Goal: Use online tool/utility: Utilize a website feature to perform a specific function

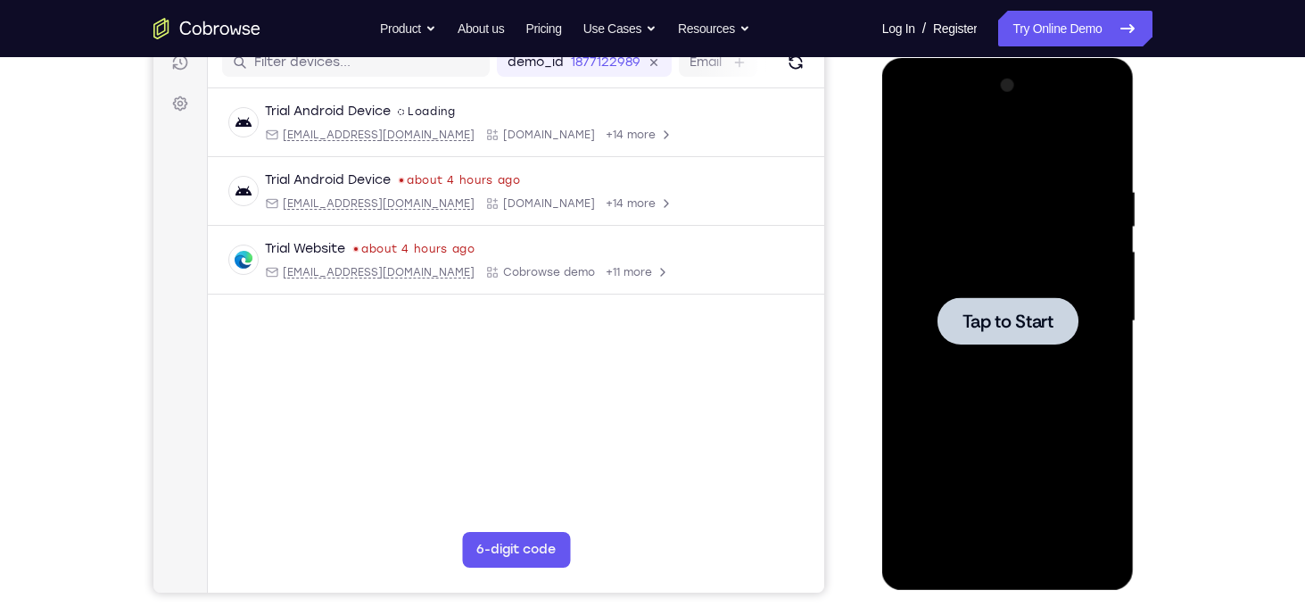
scroll to position [227, 0]
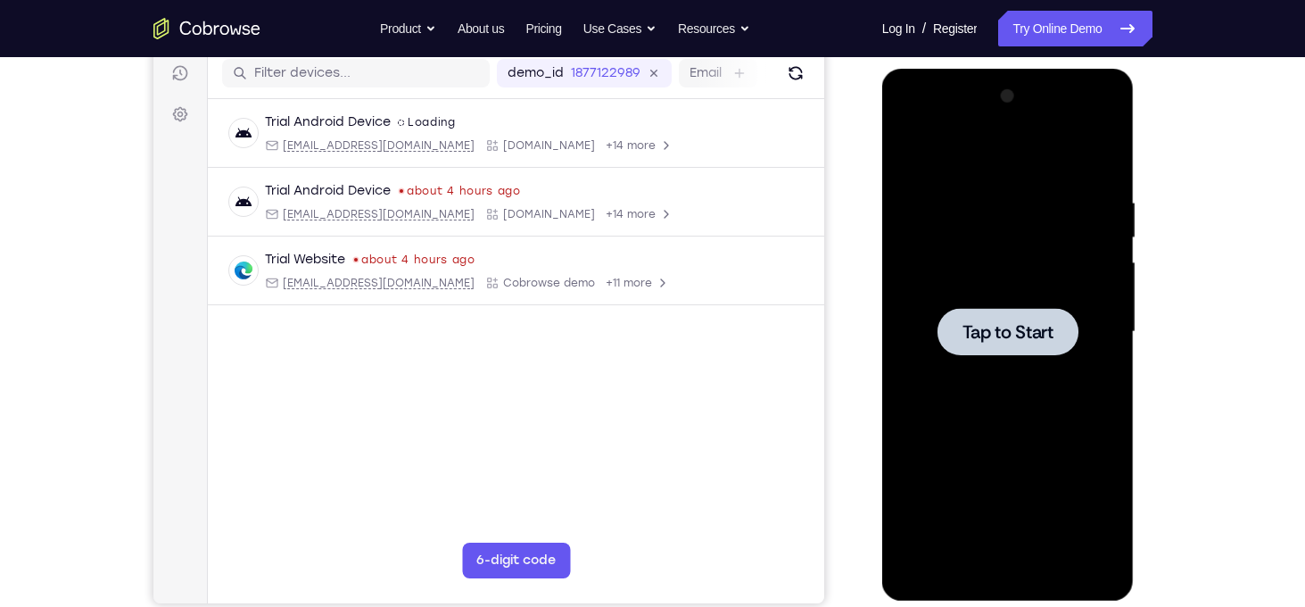
click at [997, 333] on span "Tap to Start" at bounding box center [1008, 332] width 91 height 18
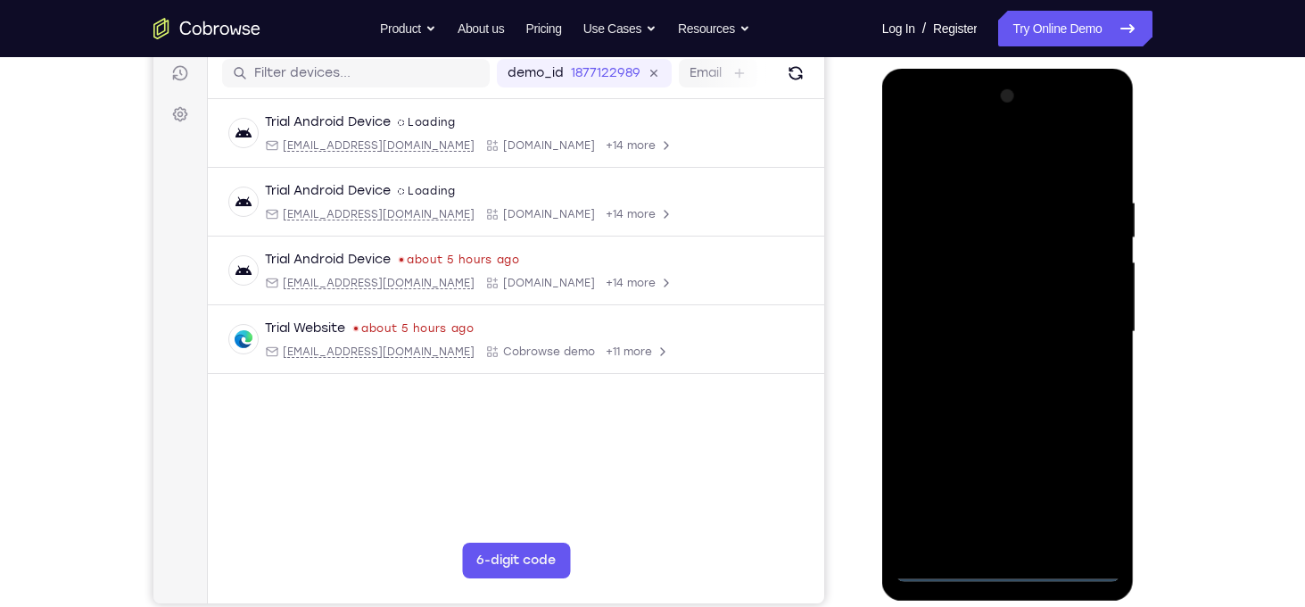
click at [997, 568] on div at bounding box center [1008, 332] width 225 height 500
click at [1078, 484] on div at bounding box center [1008, 332] width 225 height 500
click at [907, 127] on div at bounding box center [1008, 332] width 225 height 500
click at [1070, 327] on div at bounding box center [1008, 332] width 225 height 500
click at [995, 362] on div at bounding box center [1008, 332] width 225 height 500
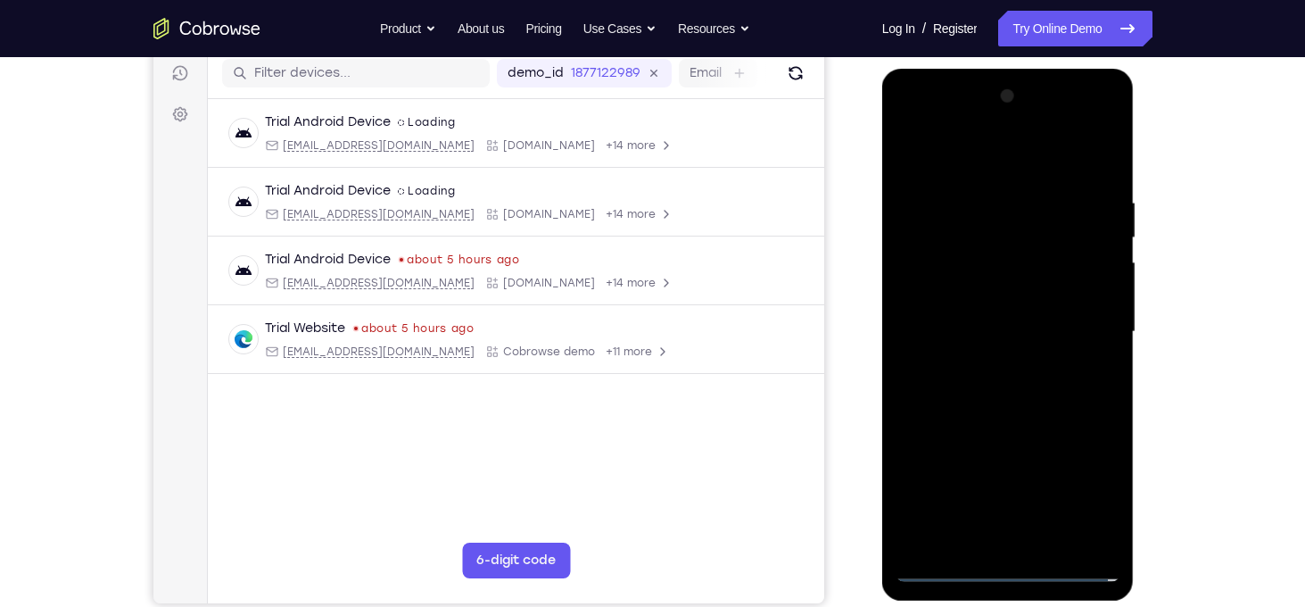
click at [994, 314] on div at bounding box center [1008, 332] width 225 height 500
click at [975, 304] on div at bounding box center [1008, 332] width 225 height 500
click at [977, 333] on div at bounding box center [1008, 332] width 225 height 500
click at [978, 384] on div at bounding box center [1008, 332] width 225 height 500
click at [982, 374] on div at bounding box center [1008, 332] width 225 height 500
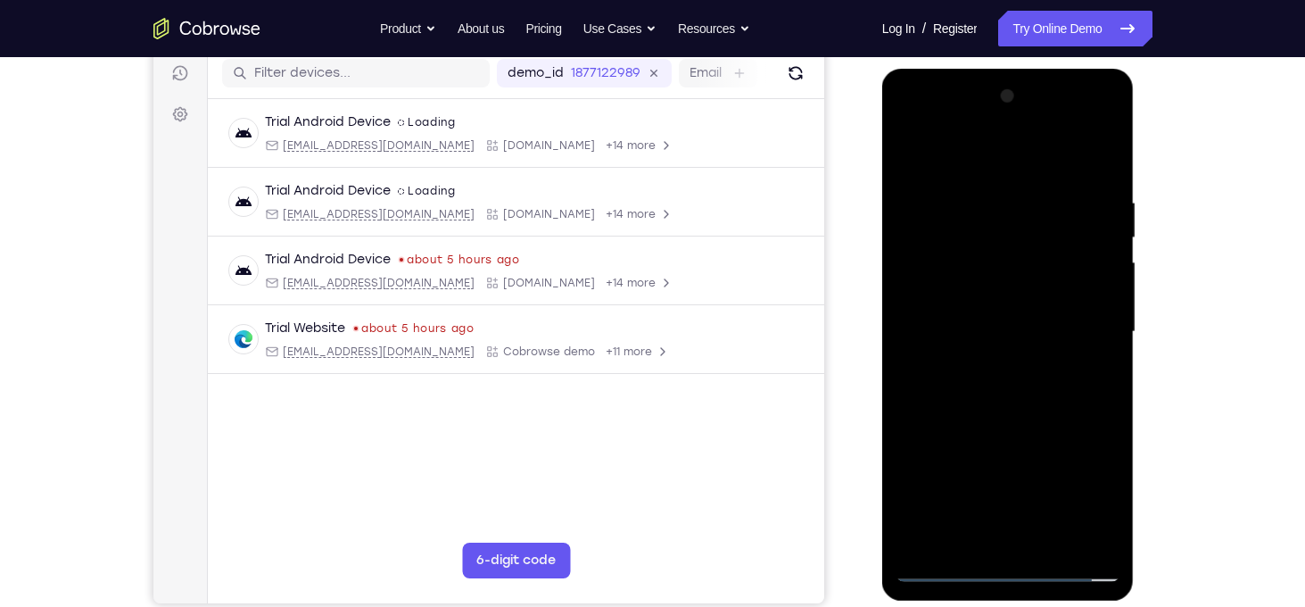
drag, startPoint x: 954, startPoint y: 162, endPoint x: 1201, endPoint y: 180, distance: 247.9
click at [1137, 180] on html "Online web based iOS Simulators and Android Emulators. Run iPhone, iPad, Mobile…" at bounding box center [1009, 336] width 254 height 535
click at [1028, 379] on div at bounding box center [1008, 332] width 225 height 500
click at [1018, 394] on div at bounding box center [1008, 332] width 225 height 500
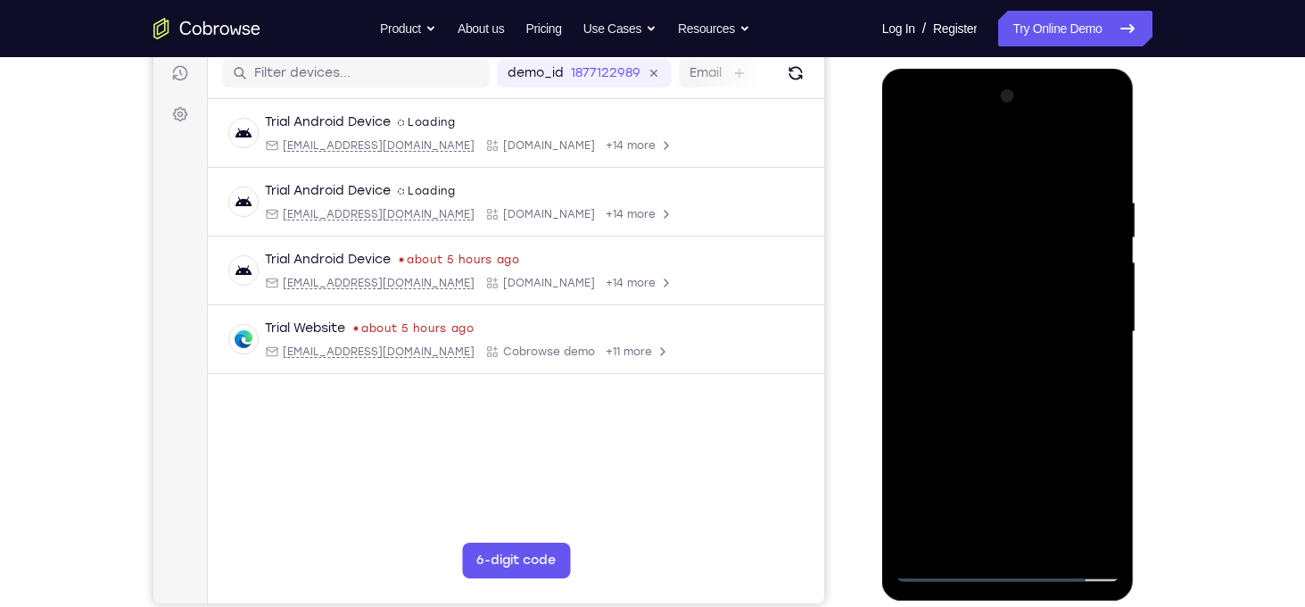
click at [982, 352] on div at bounding box center [1008, 332] width 225 height 500
click at [1097, 299] on div at bounding box center [1008, 332] width 225 height 500
click at [1020, 329] on div at bounding box center [1008, 332] width 225 height 500
click at [1011, 397] on div at bounding box center [1008, 332] width 225 height 500
click at [1012, 386] on div at bounding box center [1008, 332] width 225 height 500
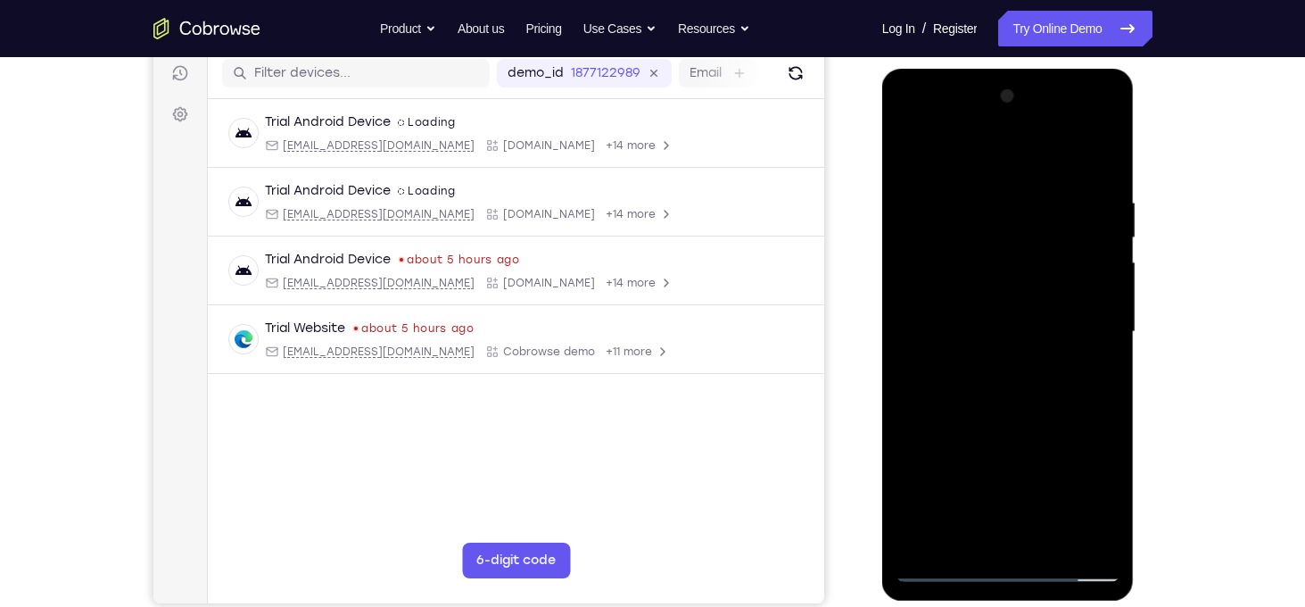
click at [1012, 386] on div at bounding box center [1008, 332] width 225 height 500
click at [1103, 169] on div at bounding box center [1008, 332] width 225 height 500
click at [1109, 151] on div at bounding box center [1008, 332] width 225 height 500
click at [1015, 190] on div at bounding box center [1008, 332] width 225 height 500
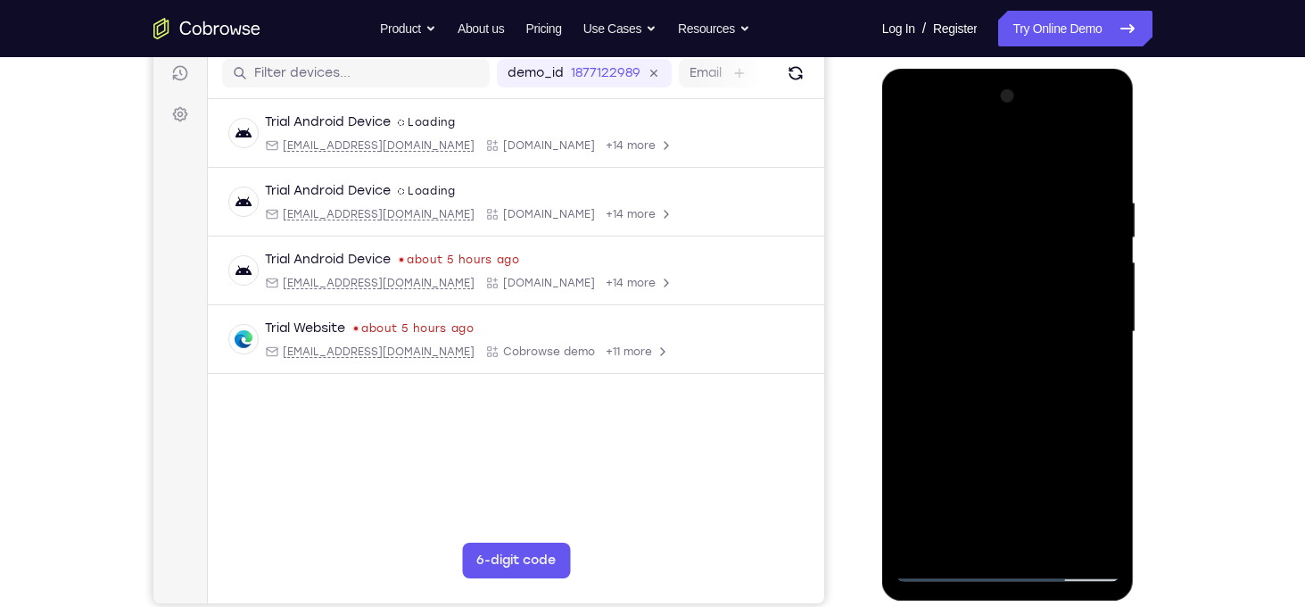
click at [965, 184] on div at bounding box center [1008, 332] width 225 height 500
click at [988, 343] on div at bounding box center [1008, 332] width 225 height 500
drag, startPoint x: 1008, startPoint y: 312, endPoint x: 994, endPoint y: 458, distance: 146.1
click at [994, 458] on div at bounding box center [1008, 332] width 225 height 500
click at [1105, 346] on div at bounding box center [1008, 332] width 225 height 500
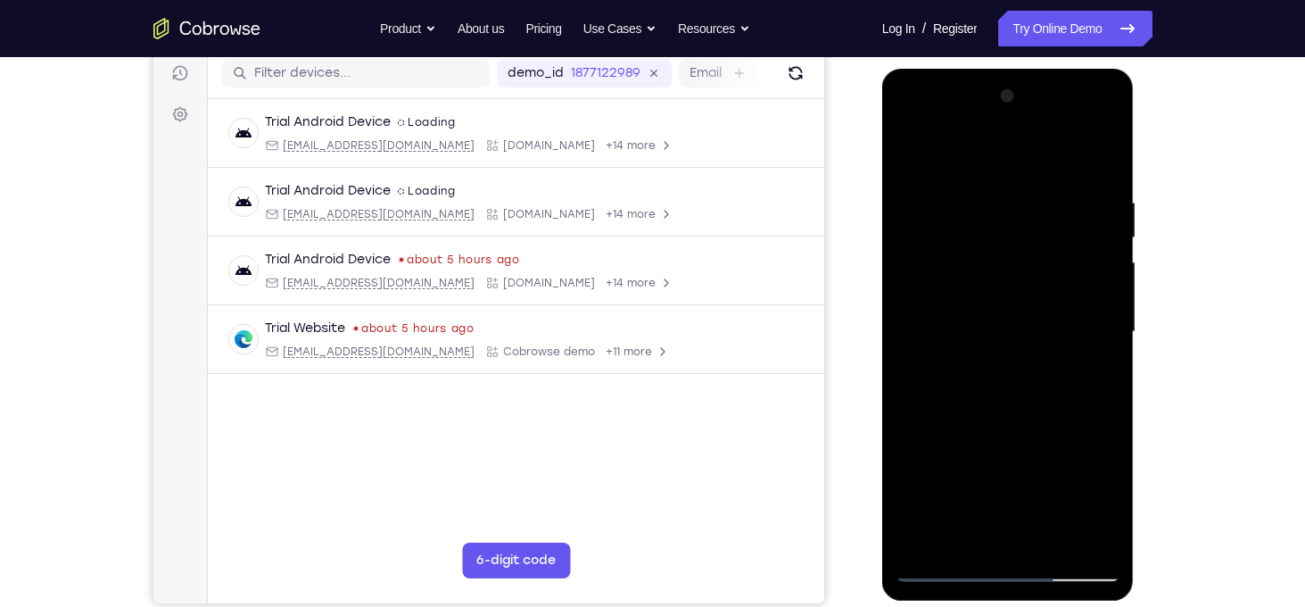
click at [1106, 344] on div at bounding box center [1008, 332] width 225 height 500
click at [907, 147] on div at bounding box center [1008, 332] width 225 height 500
drag, startPoint x: 1061, startPoint y: 385, endPoint x: 1061, endPoint y: 220, distance: 165.1
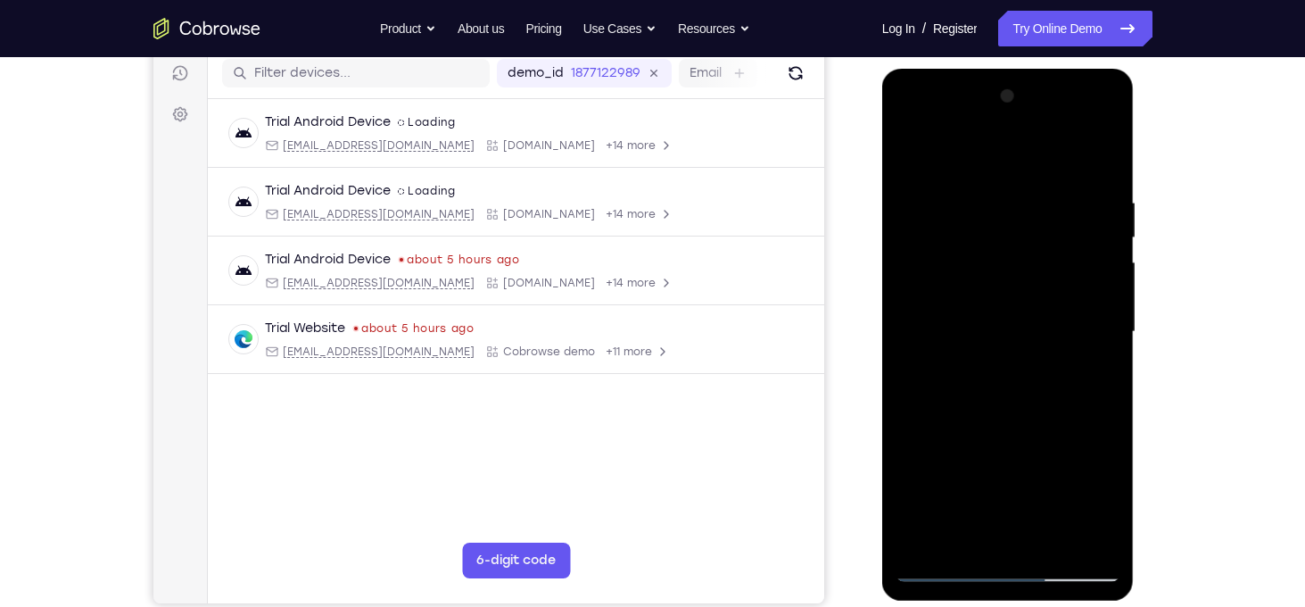
click at [1061, 220] on div at bounding box center [1008, 332] width 225 height 500
click at [926, 336] on div at bounding box center [1008, 332] width 225 height 500
drag, startPoint x: 1058, startPoint y: 286, endPoint x: 1019, endPoint y: 438, distance: 157.6
click at [1019, 438] on div at bounding box center [1008, 332] width 225 height 500
drag, startPoint x: 1050, startPoint y: 429, endPoint x: 1076, endPoint y: 254, distance: 176.8
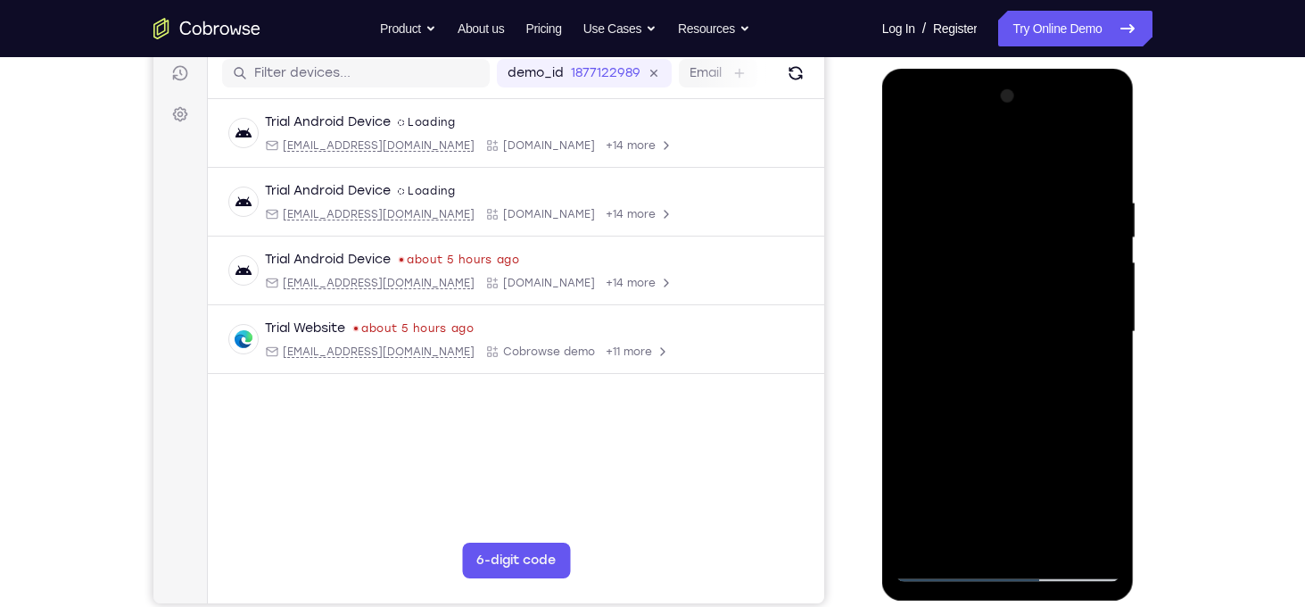
click at [1076, 254] on div at bounding box center [1008, 332] width 225 height 500
drag, startPoint x: 1060, startPoint y: 435, endPoint x: 1070, endPoint y: 235, distance: 200.1
click at [1070, 235] on div at bounding box center [1008, 332] width 225 height 500
click at [912, 153] on div at bounding box center [1008, 332] width 225 height 500
drag, startPoint x: 1040, startPoint y: 434, endPoint x: 1040, endPoint y: 247, distance: 186.5
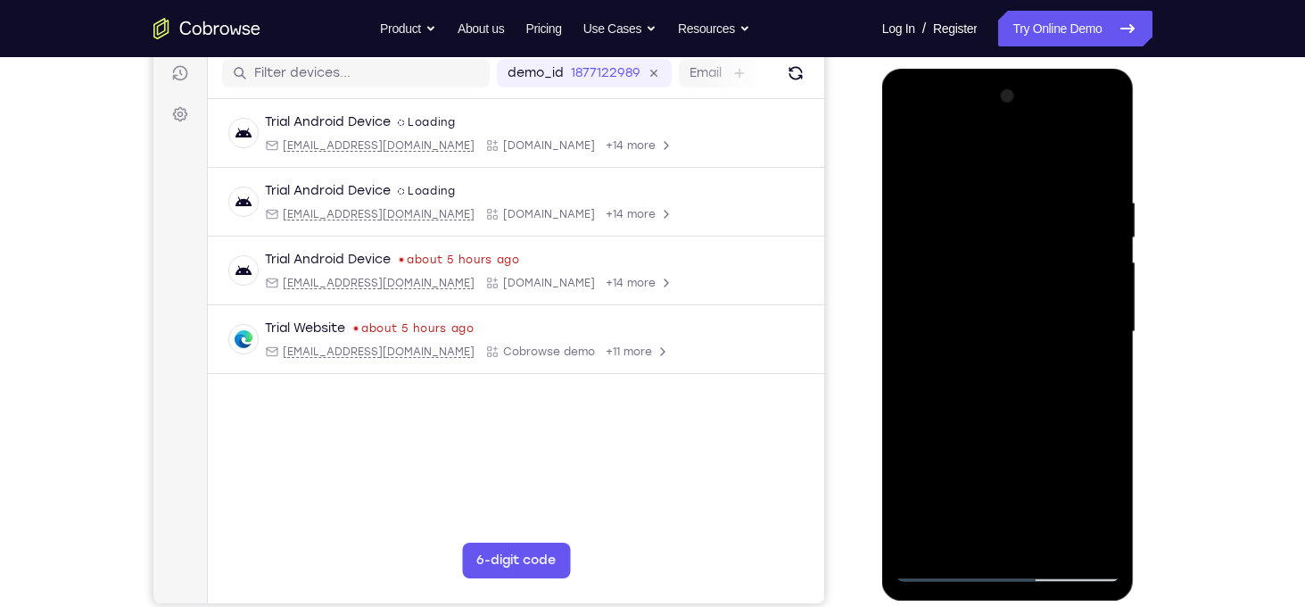
click at [1040, 247] on div at bounding box center [1008, 332] width 225 height 500
click at [918, 263] on div at bounding box center [1008, 332] width 225 height 500
drag, startPoint x: 1025, startPoint y: 336, endPoint x: 1024, endPoint y: 418, distance: 81.2
click at [1024, 418] on div at bounding box center [1008, 332] width 225 height 500
click at [1109, 326] on div at bounding box center [1008, 332] width 225 height 500
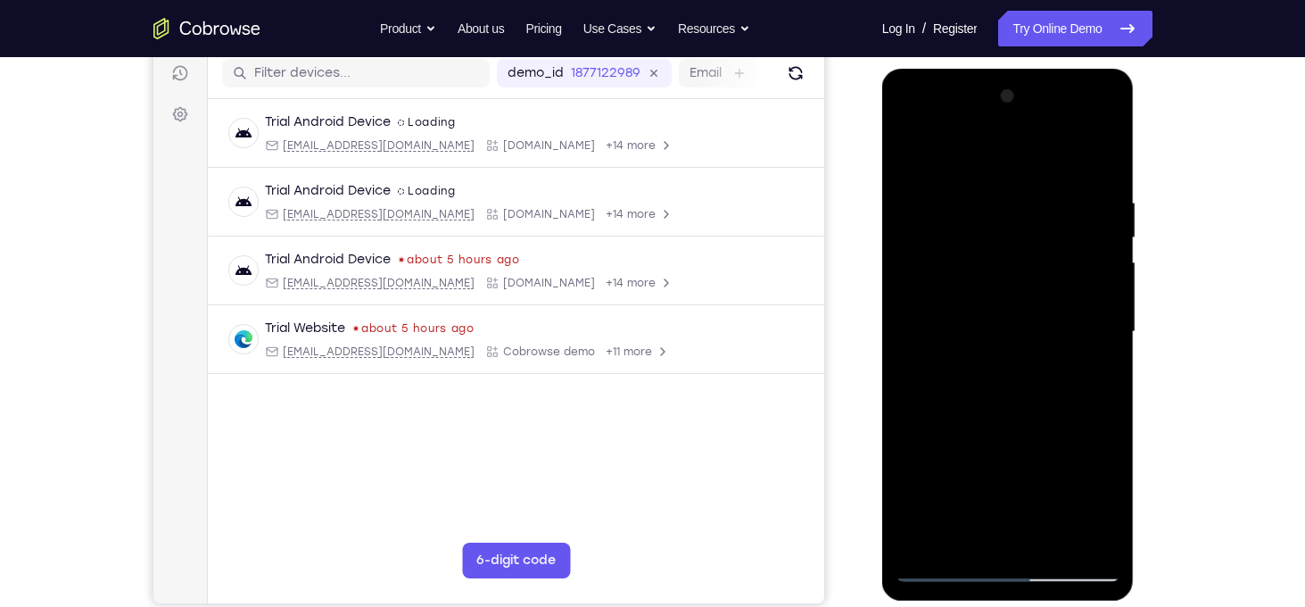
click at [1109, 326] on div at bounding box center [1008, 332] width 225 height 500
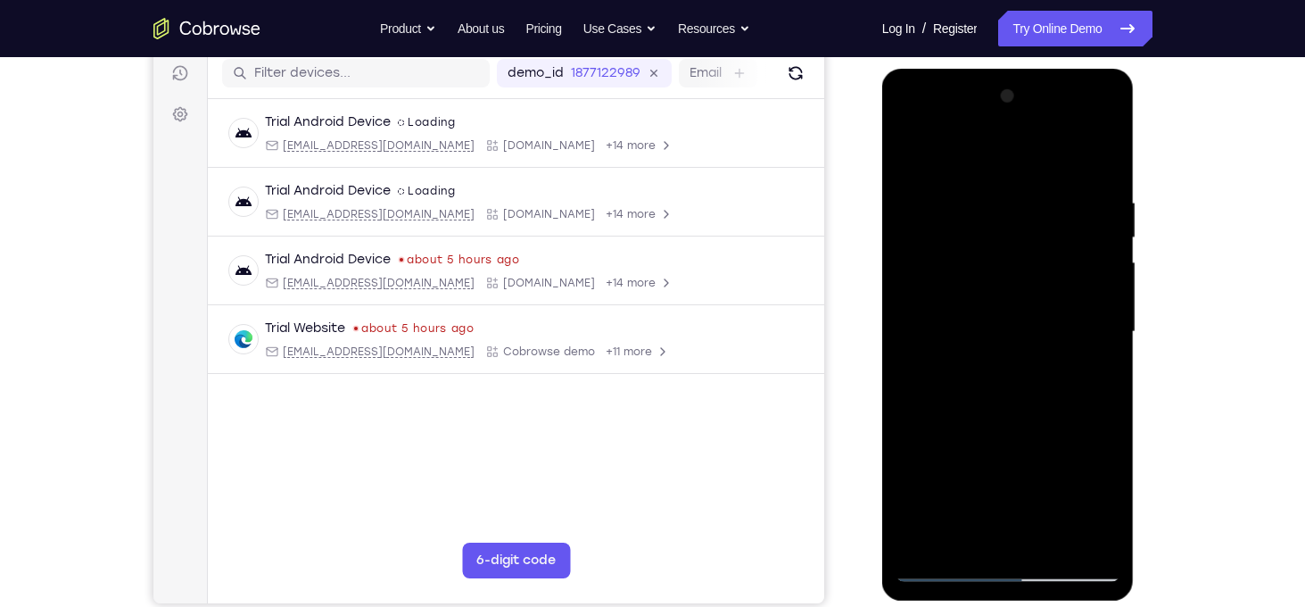
click at [910, 149] on div at bounding box center [1008, 332] width 225 height 500
drag, startPoint x: 1028, startPoint y: 425, endPoint x: 1052, endPoint y: 233, distance: 193.4
click at [1052, 233] on div at bounding box center [1008, 332] width 225 height 500
drag, startPoint x: 1036, startPoint y: 449, endPoint x: 1054, endPoint y: 242, distance: 207.8
click at [1054, 242] on div at bounding box center [1008, 332] width 225 height 500
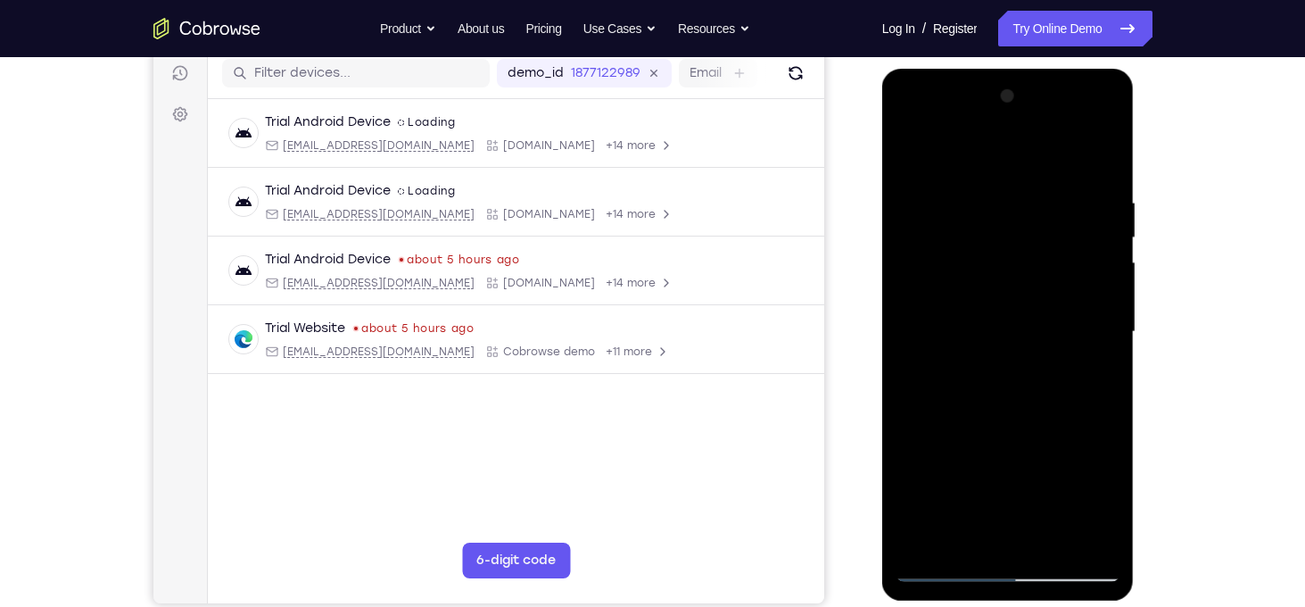
drag, startPoint x: 1033, startPoint y: 267, endPoint x: 1023, endPoint y: 440, distance: 173.4
click at [1023, 440] on div at bounding box center [1008, 332] width 225 height 500
drag, startPoint x: 1037, startPoint y: 270, endPoint x: 1032, endPoint y: 350, distance: 79.5
click at [1032, 350] on div at bounding box center [1008, 332] width 225 height 500
click at [1082, 345] on div at bounding box center [1008, 332] width 225 height 500
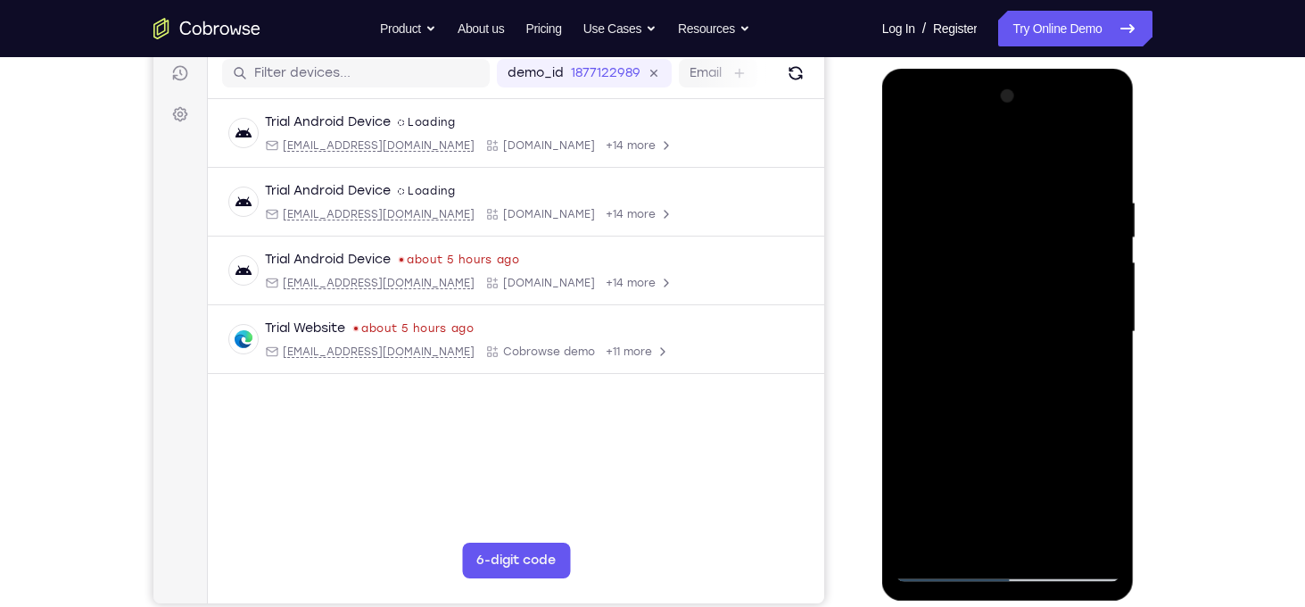
click at [910, 151] on div at bounding box center [1008, 332] width 225 height 500
click at [982, 279] on div at bounding box center [1008, 332] width 225 height 500
click at [1102, 265] on div at bounding box center [1008, 332] width 225 height 500
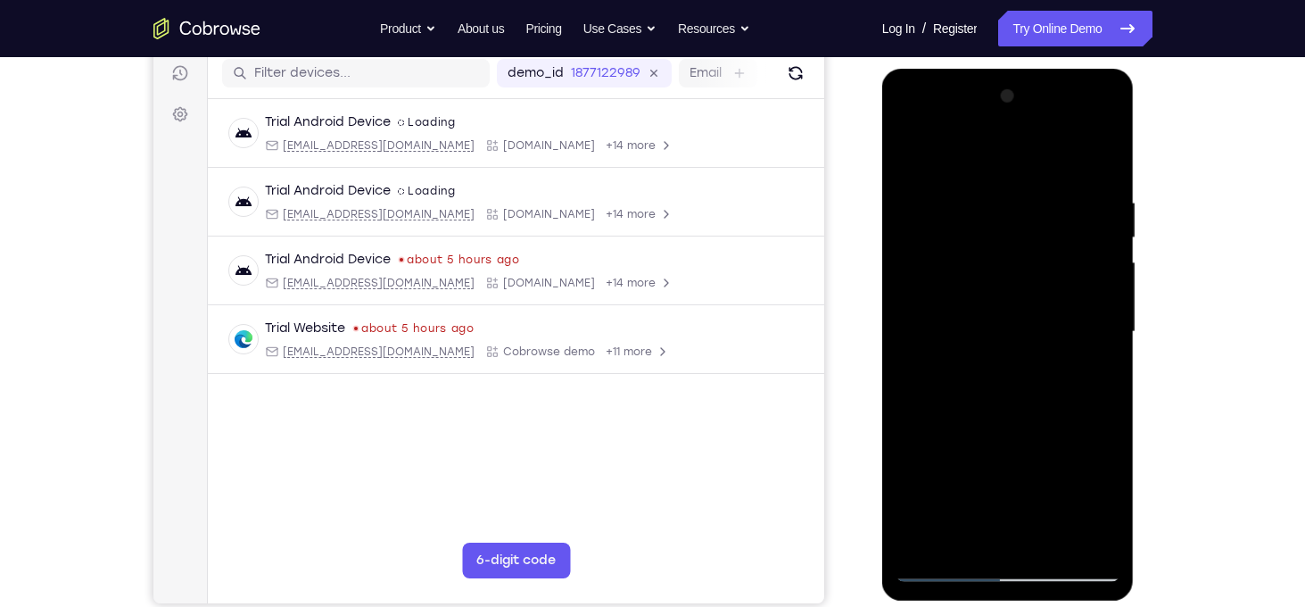
click at [1102, 265] on div at bounding box center [1008, 332] width 225 height 500
click at [1097, 289] on div at bounding box center [1008, 332] width 225 height 500
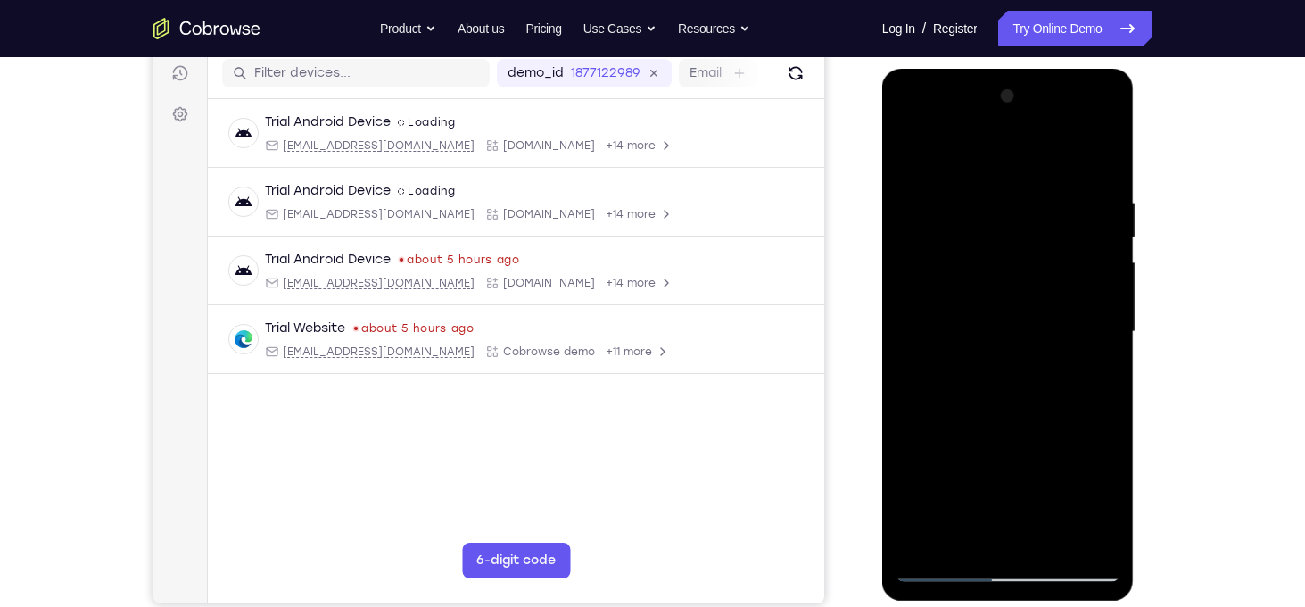
click at [1097, 289] on div at bounding box center [1008, 332] width 225 height 500
click at [1106, 104] on div at bounding box center [1008, 332] width 225 height 500
click at [911, 149] on div at bounding box center [1008, 332] width 225 height 500
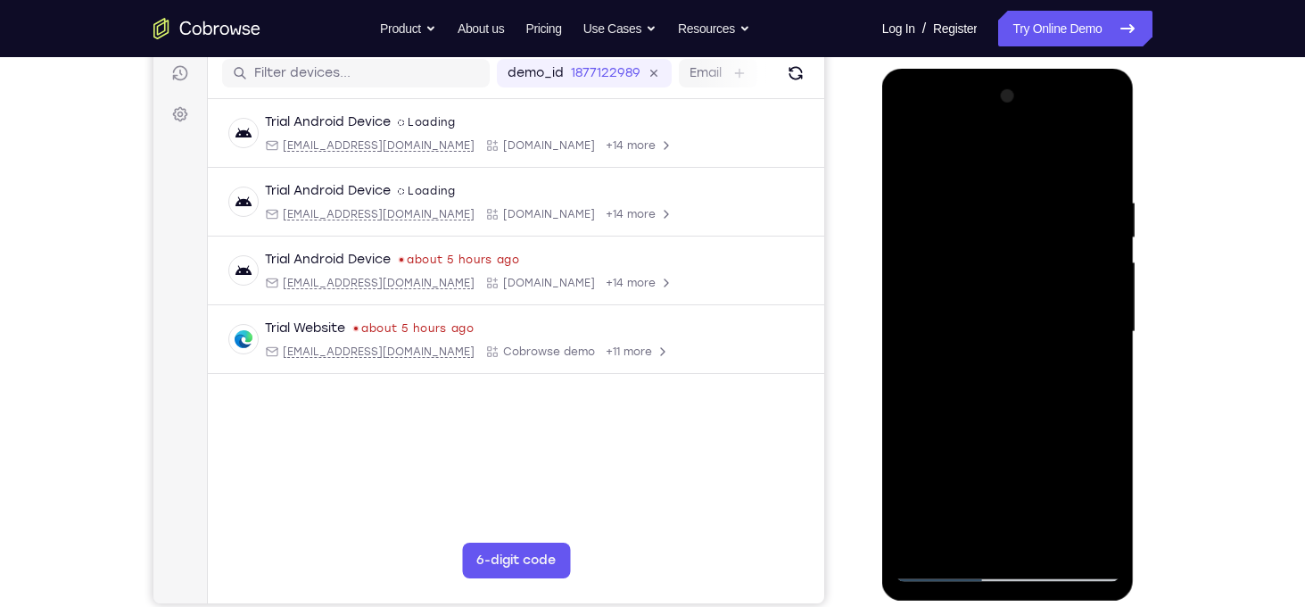
click at [923, 542] on div at bounding box center [1008, 332] width 225 height 500
click at [983, 179] on div at bounding box center [1008, 332] width 225 height 500
click at [1092, 339] on div at bounding box center [1008, 332] width 225 height 500
click at [933, 571] on div at bounding box center [1008, 332] width 225 height 500
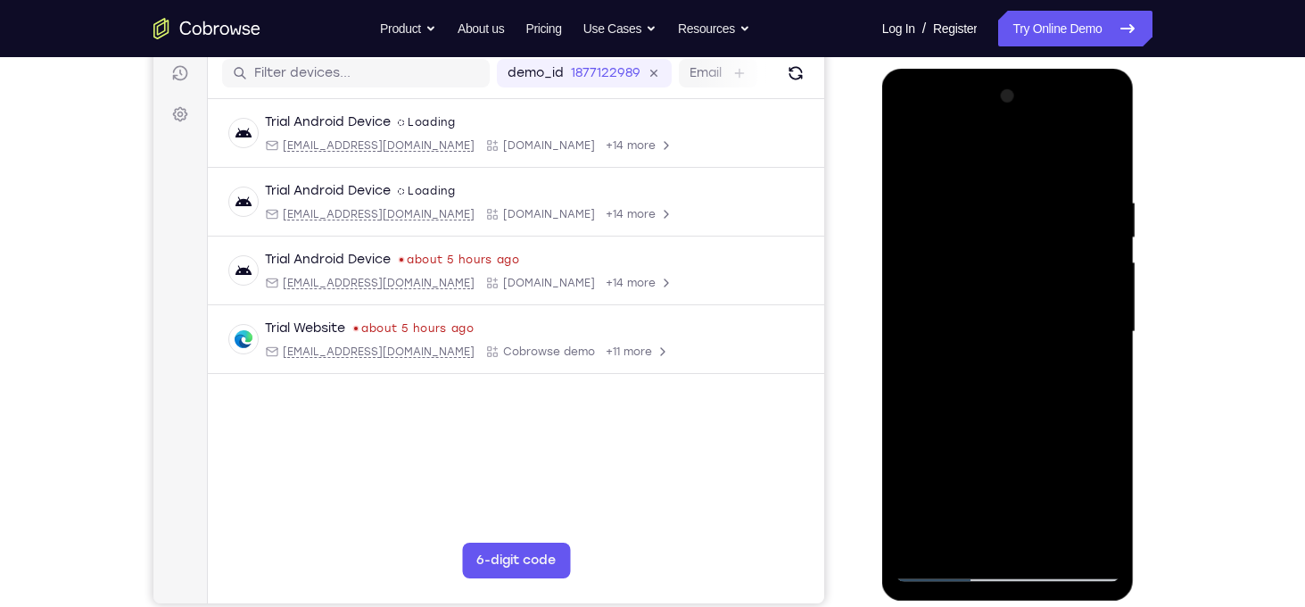
drag, startPoint x: 998, startPoint y: 423, endPoint x: 1053, endPoint y: 204, distance: 225.3
click at [1053, 204] on div at bounding box center [1008, 332] width 225 height 500
drag, startPoint x: 1022, startPoint y: 302, endPoint x: 1003, endPoint y: 500, distance: 199.0
click at [1003, 500] on div at bounding box center [1008, 332] width 225 height 500
click at [1104, 189] on div at bounding box center [1008, 332] width 225 height 500
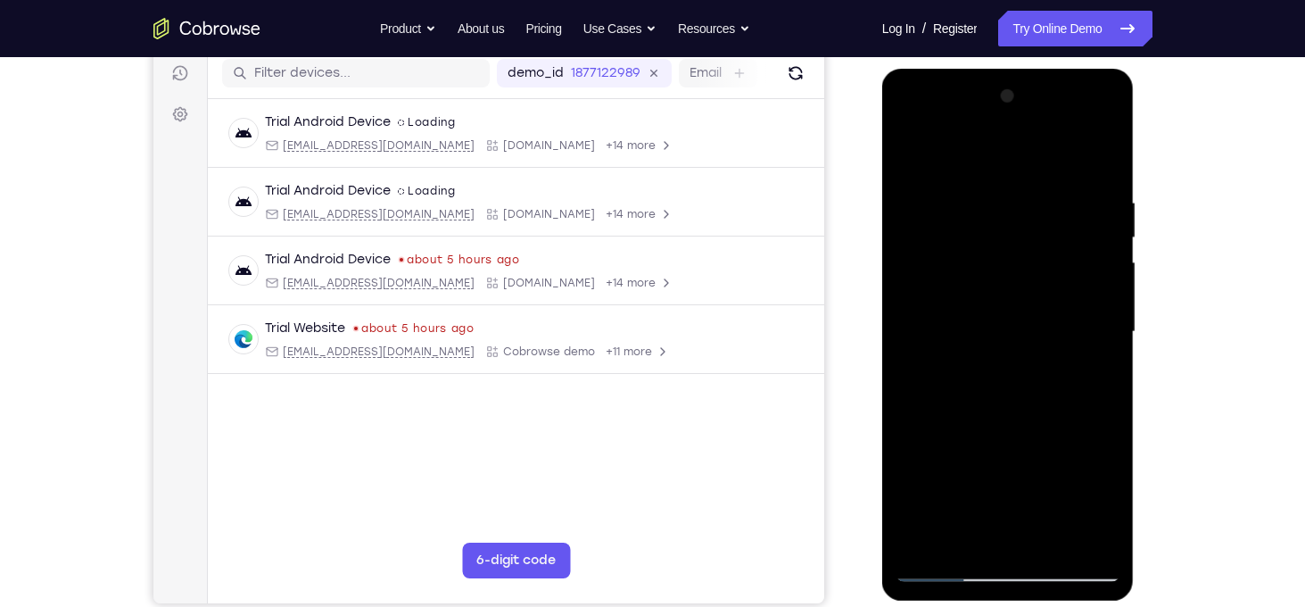
click at [944, 568] on div at bounding box center [1008, 332] width 225 height 500
drag, startPoint x: 987, startPoint y: 461, endPoint x: 1040, endPoint y: 236, distance: 230.9
click at [1040, 236] on div at bounding box center [1008, 332] width 225 height 500
click at [1045, 541] on div at bounding box center [1008, 332] width 225 height 500
click at [997, 418] on div at bounding box center [1008, 332] width 225 height 500
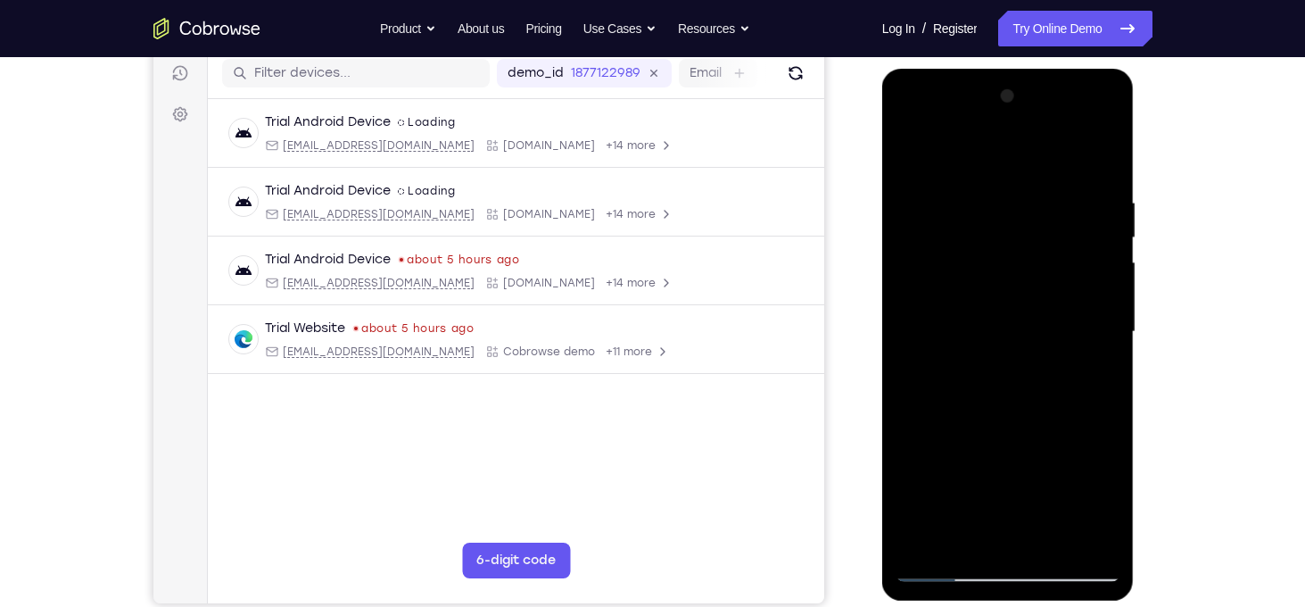
click at [1006, 329] on div at bounding box center [1008, 332] width 225 height 500
click at [968, 534] on div at bounding box center [1008, 332] width 225 height 500
click at [904, 160] on div at bounding box center [1008, 332] width 225 height 500
click at [1043, 408] on div at bounding box center [1008, 332] width 225 height 500
click at [1007, 501] on div at bounding box center [1008, 332] width 225 height 500
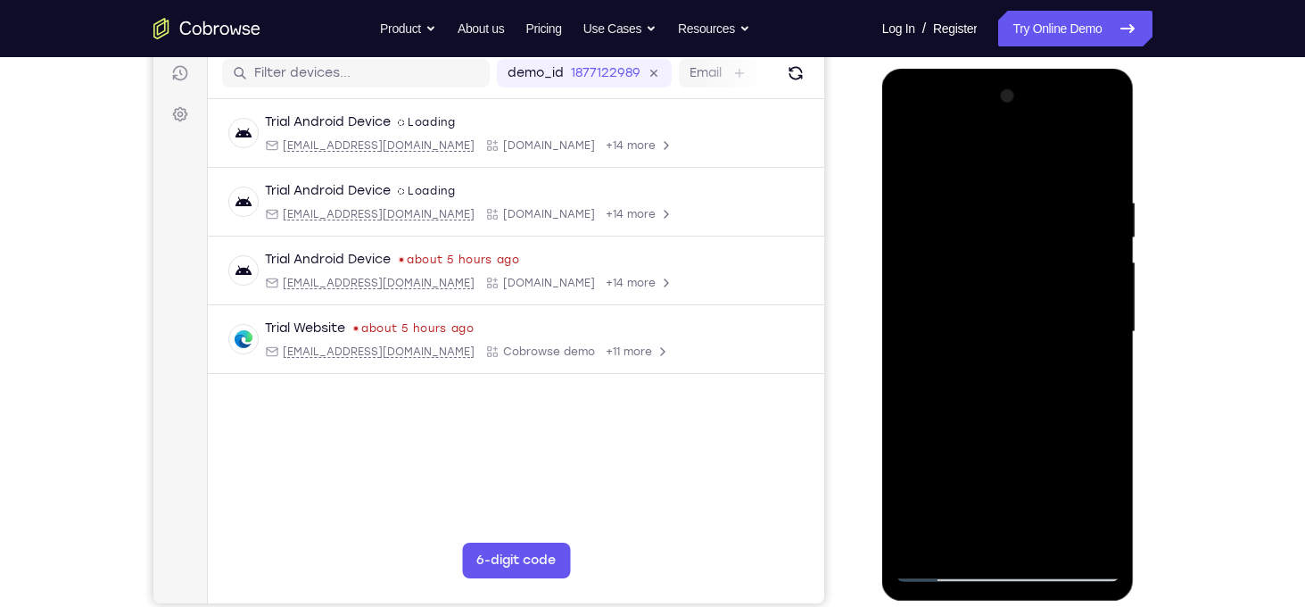
click at [1087, 493] on div at bounding box center [1008, 332] width 225 height 500
click at [909, 154] on div at bounding box center [1008, 332] width 225 height 500
click at [1053, 406] on div at bounding box center [1008, 332] width 225 height 500
click at [972, 532] on div at bounding box center [1008, 332] width 225 height 500
click at [1093, 376] on div at bounding box center [1008, 332] width 225 height 500
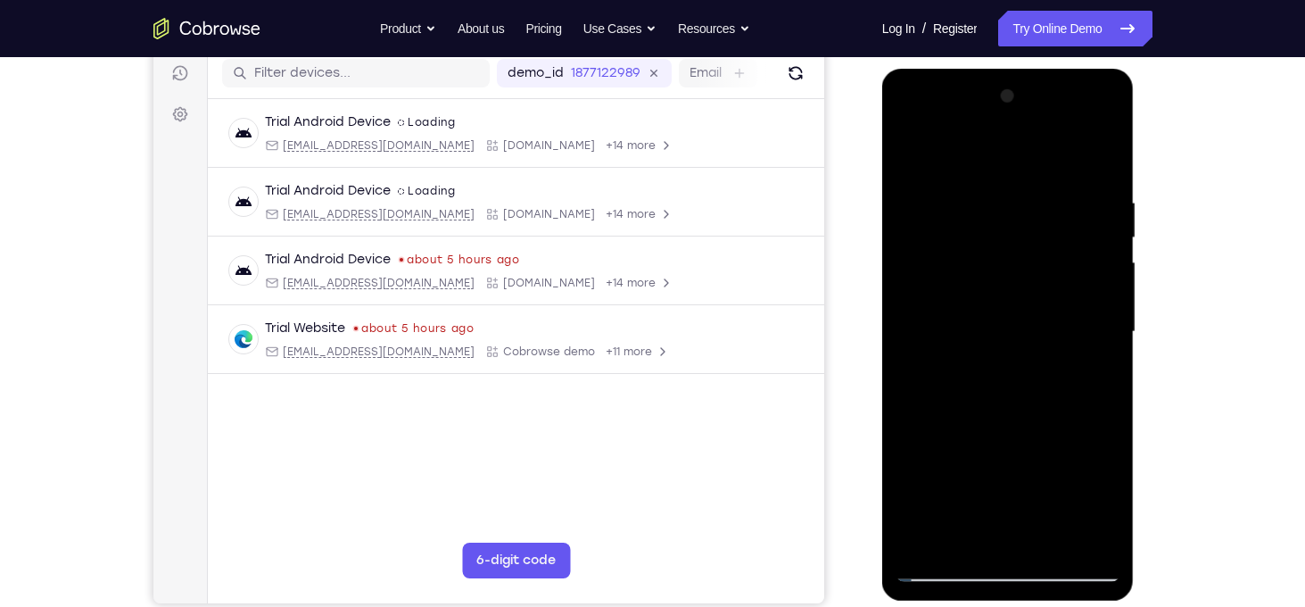
click at [944, 585] on div at bounding box center [1008, 335] width 253 height 532
click at [940, 558] on div at bounding box center [1008, 332] width 225 height 500
click at [943, 572] on div at bounding box center [1008, 332] width 225 height 500
click at [947, 565] on div at bounding box center [1008, 332] width 225 height 500
